Goal: Information Seeking & Learning: Learn about a topic

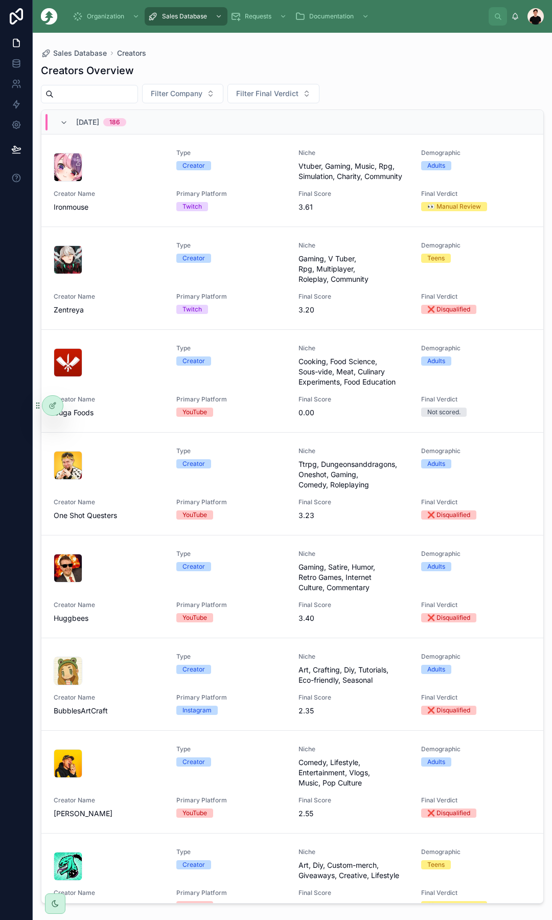
click at [82, 127] on span "[DATE]" at bounding box center [87, 122] width 23 height 10
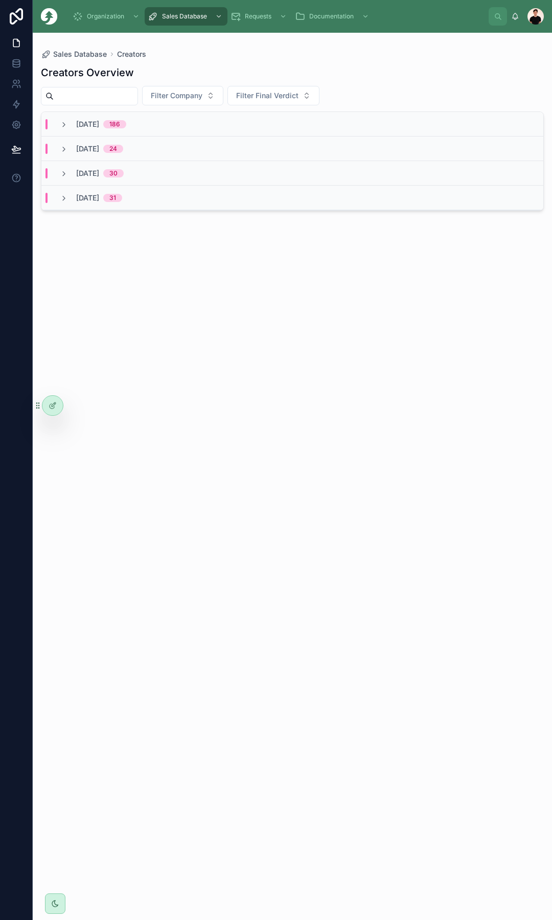
click at [144, 130] on div "[DATE] 186" at bounding box center [292, 124] width 502 height 25
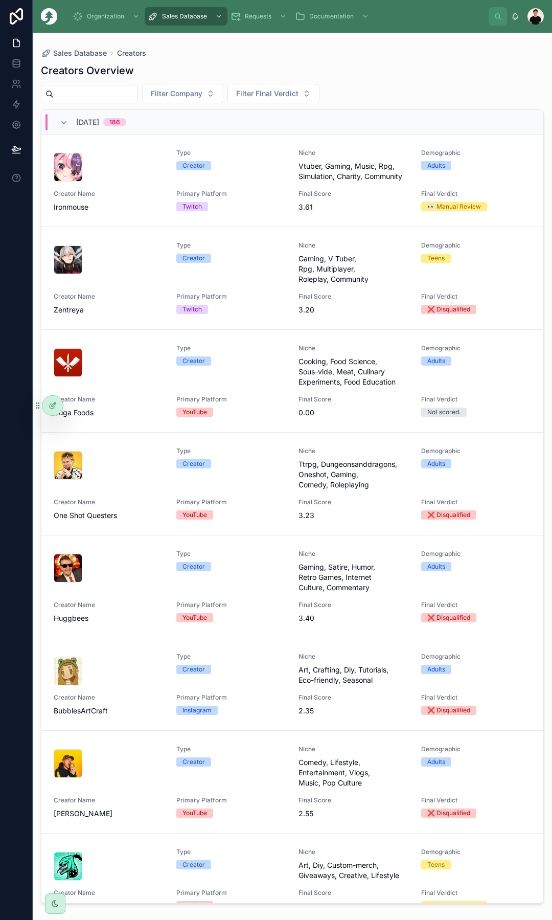
click at [216, 172] on div "Type Creator" at bounding box center [231, 165] width 110 height 33
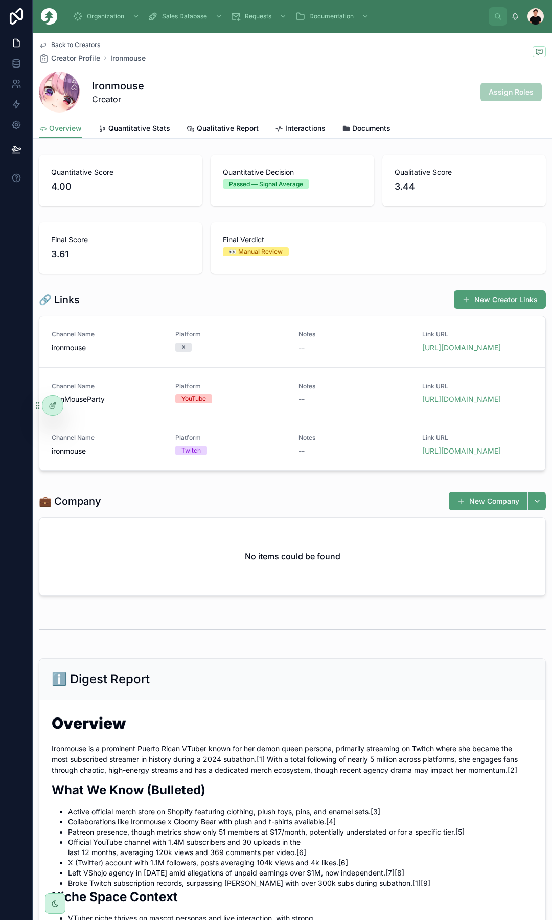
click at [87, 44] on span "Back to Creators" at bounding box center [75, 45] width 49 height 8
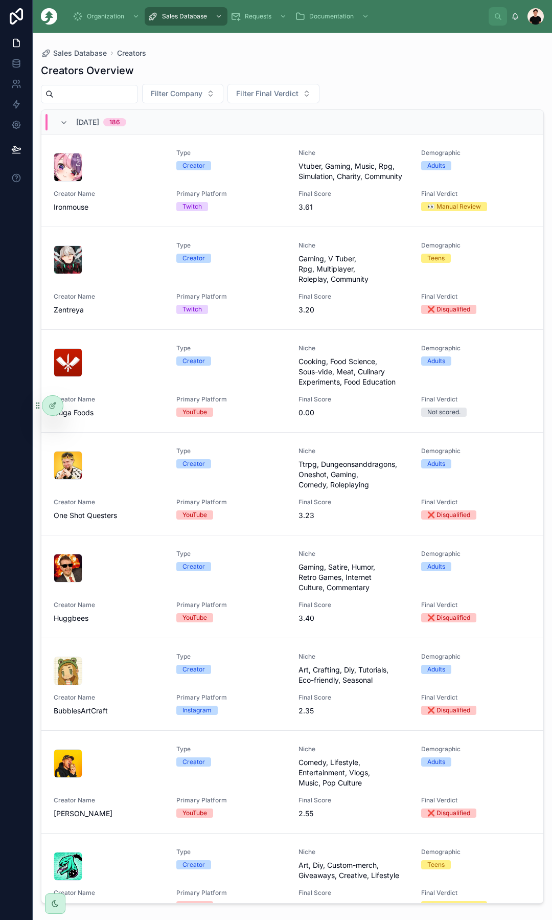
click at [235, 197] on span "Primary Platform" at bounding box center [231, 194] width 110 height 8
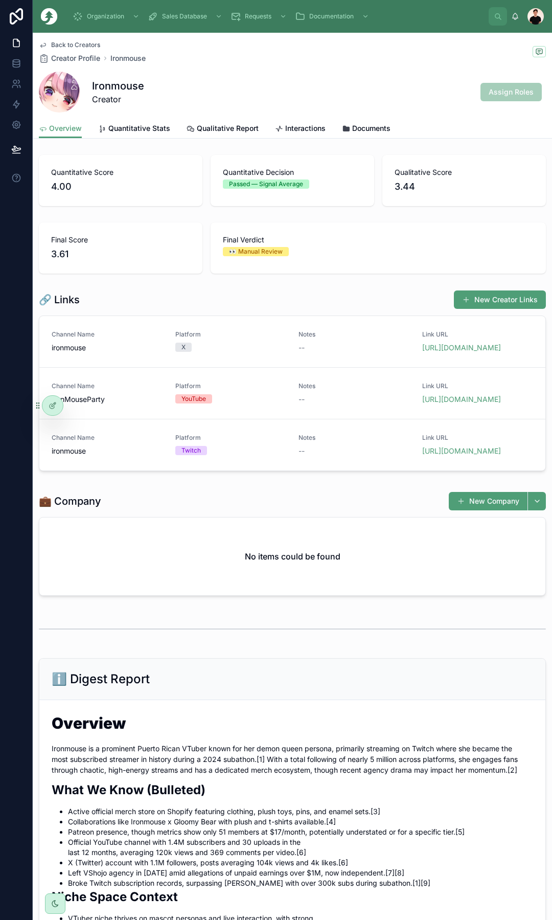
click at [71, 42] on span "Back to Creators" at bounding box center [75, 45] width 49 height 8
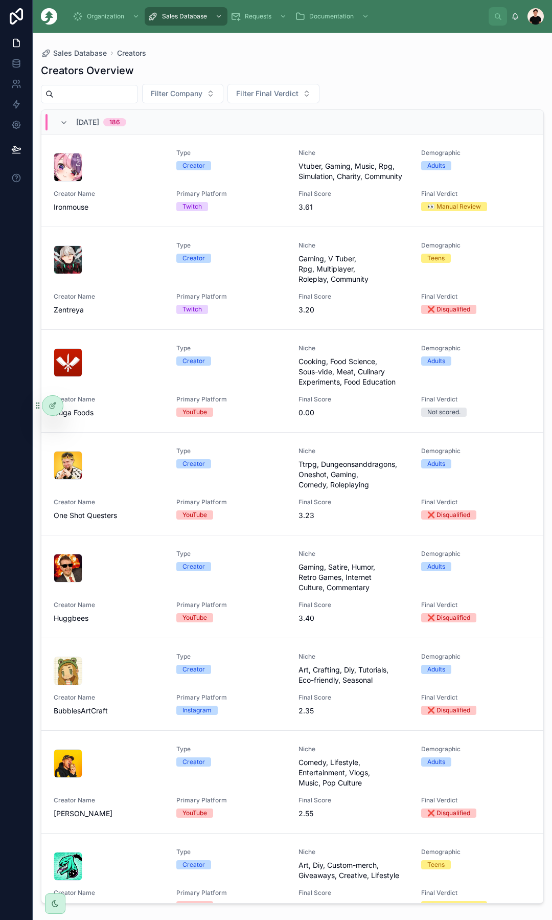
drag, startPoint x: 335, startPoint y: 191, endPoint x: 330, endPoint y: 194, distance: 5.8
click at [335, 191] on span "Final Score" at bounding box center [354, 194] width 110 height 8
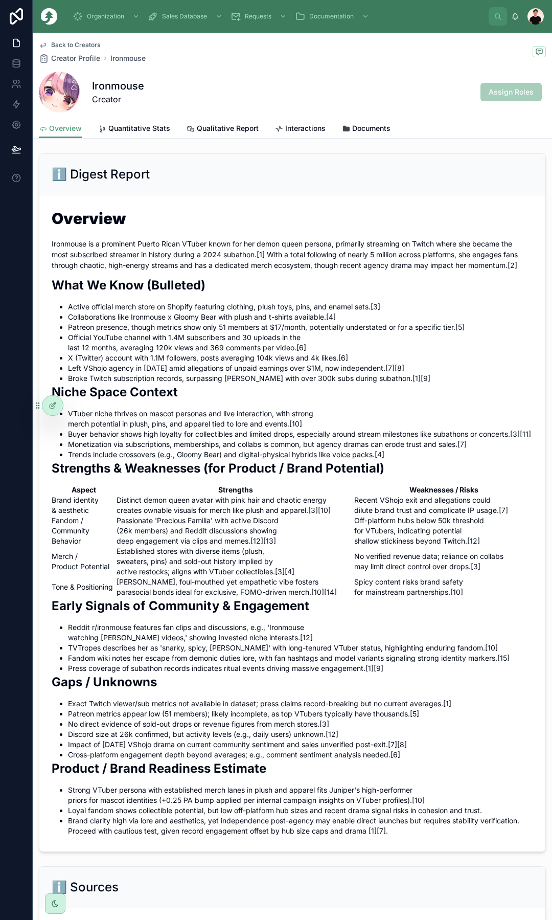
scroll to position [511, 0]
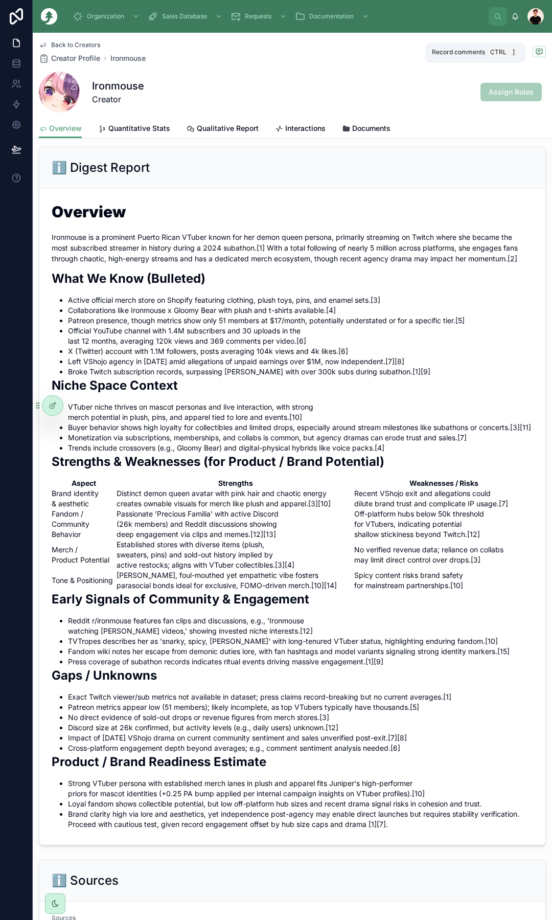
click at [533, 53] on span at bounding box center [539, 51] width 13 height 11
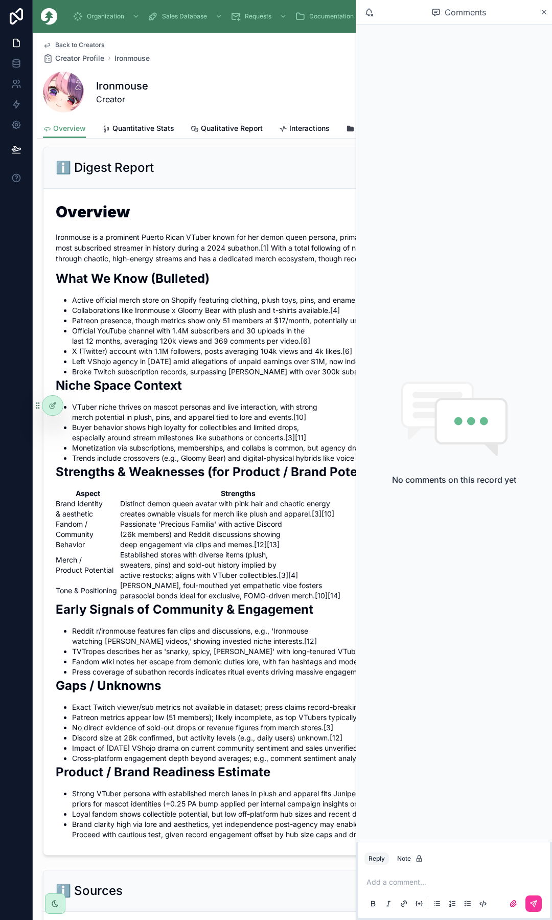
click at [544, 14] on icon at bounding box center [545, 12] width 8 height 8
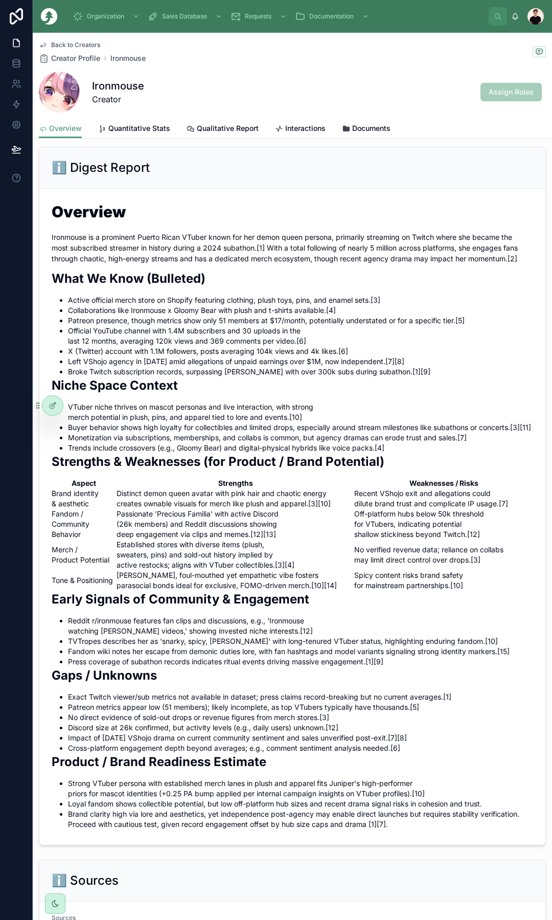
click at [318, 356] on li "X (Twitter) account with 1.1M followers, posts averaging 104k views and 4k like…" at bounding box center [300, 351] width 465 height 10
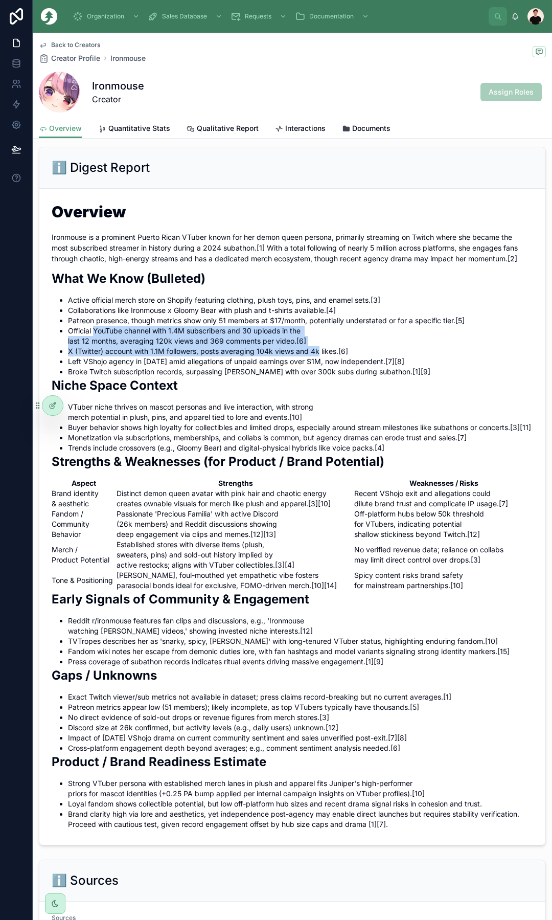
drag, startPoint x: 318, startPoint y: 371, endPoint x: 97, endPoint y: 353, distance: 221.6
click at [97, 353] on ul "Active official merch store on Shopify featuring clothing, plush toys, pins, an…" at bounding box center [293, 336] width 482 height 82
click at [97, 346] on li "Official YouTube channel with 1.4M subscribers and 30 uploads in the last 12 mo…" at bounding box center [300, 336] width 465 height 20
drag, startPoint x: 97, startPoint y: 353, endPoint x: 304, endPoint y: 374, distance: 208.2
click at [304, 374] on ul "Active official merch store on Shopify featuring clothing, plush toys, pins, an…" at bounding box center [293, 336] width 482 height 82
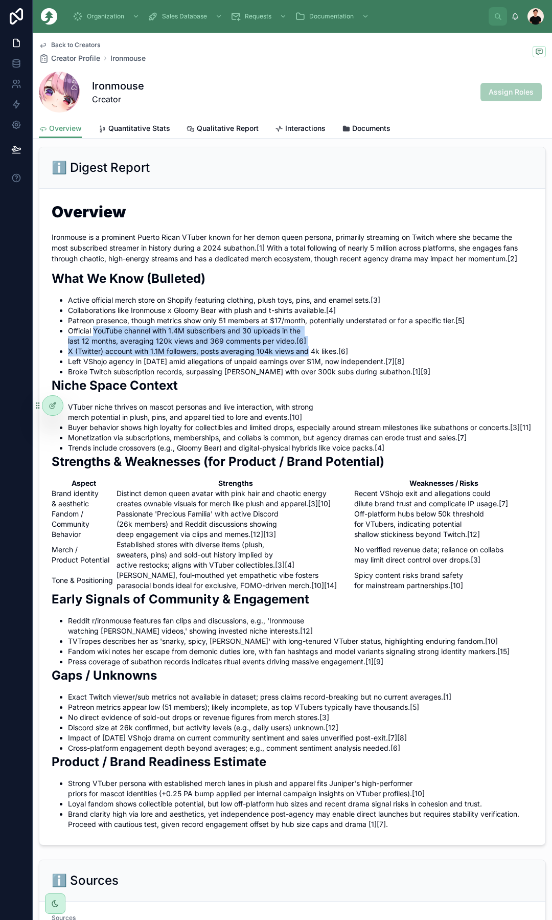
click at [304, 356] on li "X (Twitter) account with 1.1M followers, posts averaging 104k views and 4k like…" at bounding box center [300, 351] width 465 height 10
drag, startPoint x: 304, startPoint y: 374, endPoint x: 100, endPoint y: 353, distance: 205.2
click at [100, 353] on ul "Active official merch store on Shopify featuring clothing, plush toys, pins, an…" at bounding box center [293, 336] width 482 height 82
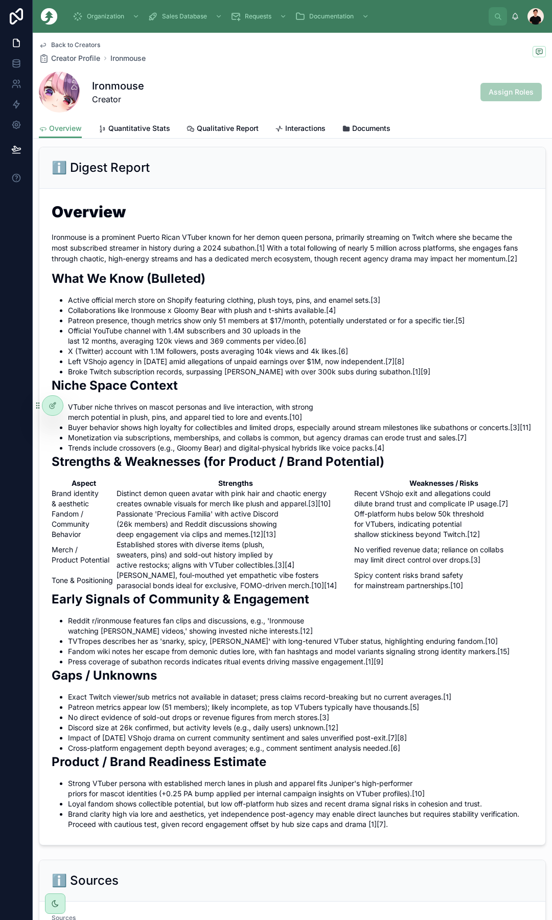
click at [344, 367] on li "Left VShojo agency in [DATE] amid allegations of unpaid earnings over $1M, now …" at bounding box center [300, 361] width 465 height 10
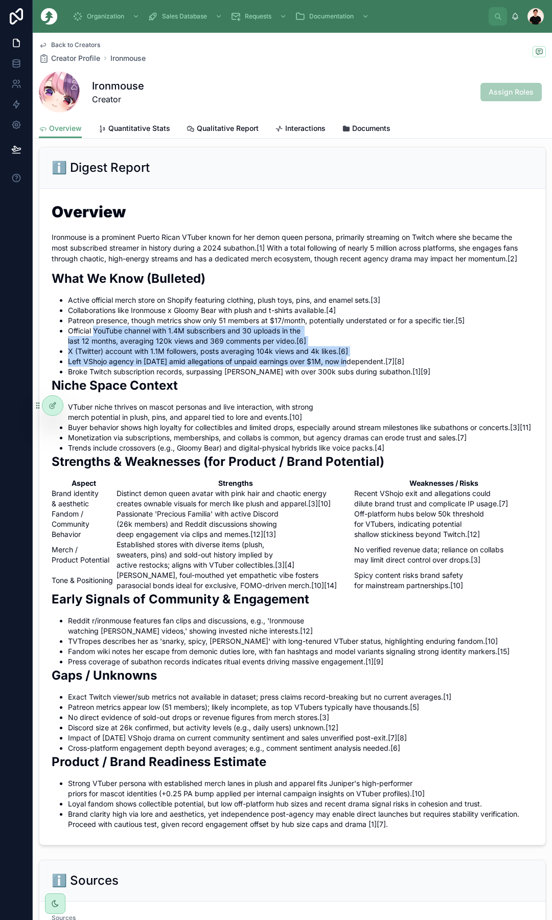
drag, startPoint x: 344, startPoint y: 384, endPoint x: 101, endPoint y: 348, distance: 245.5
click at [101, 348] on ul "Active official merch store on Shopify featuring clothing, plush toys, pins, an…" at bounding box center [293, 336] width 482 height 82
click at [105, 346] on li "Official YouTube channel with 1.4M subscribers and 30 uploads in the last 12 mo…" at bounding box center [300, 336] width 465 height 20
drag, startPoint x: 105, startPoint y: 352, endPoint x: 341, endPoint y: 382, distance: 237.6
click at [341, 377] on ul "Active official merch store on Shopify featuring clothing, plush toys, pins, an…" at bounding box center [293, 336] width 482 height 82
